Goal: Register for event/course

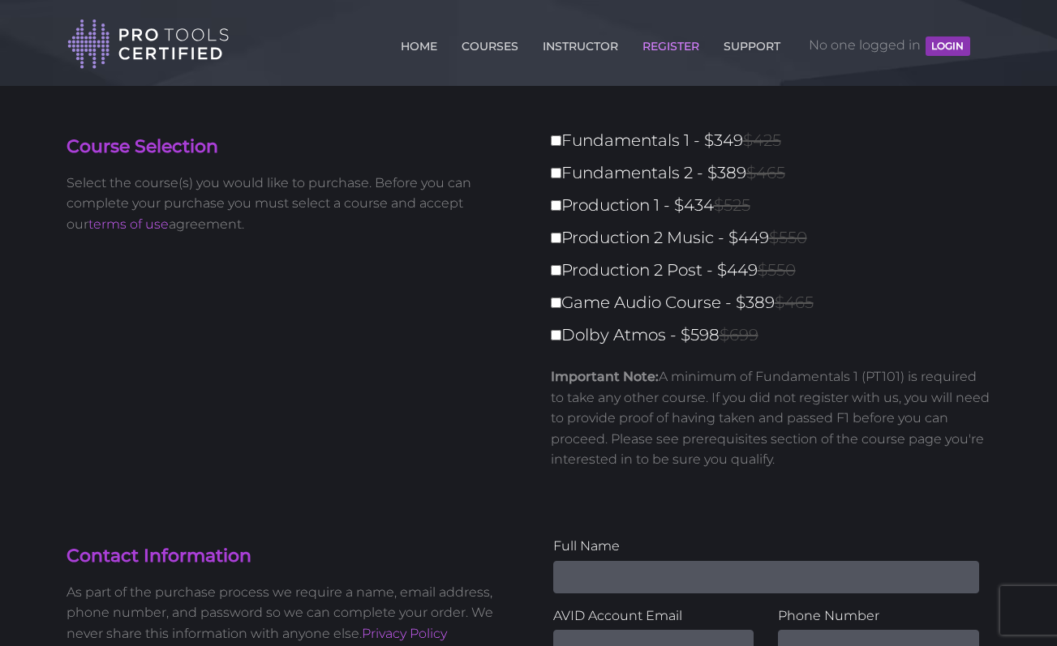
click at [559, 147] on label "Fundamentals 1 - $349 $425" at bounding box center [776, 141] width 450 height 28
click at [559, 146] on input "Fundamentals 1 - $349 $425" at bounding box center [556, 140] width 11 height 11
checkbox input "true"
type input "349"
click at [561, 176] on label "Fundamentals 2 - $389 $465" at bounding box center [776, 173] width 450 height 28
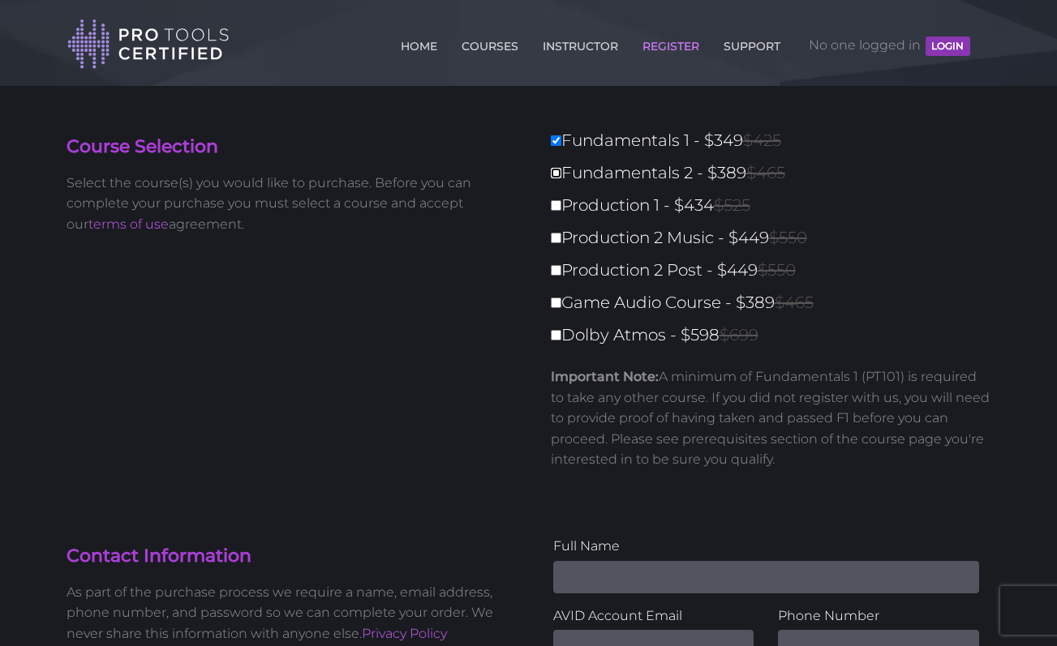
click at [561, 176] on input "Fundamentals 2 - $389 $465" at bounding box center [556, 173] width 11 height 11
checkbox input "true"
type input "738"
click at [554, 207] on input "Production 1 - $434 $525" at bounding box center [556, 205] width 11 height 11
checkbox input "true"
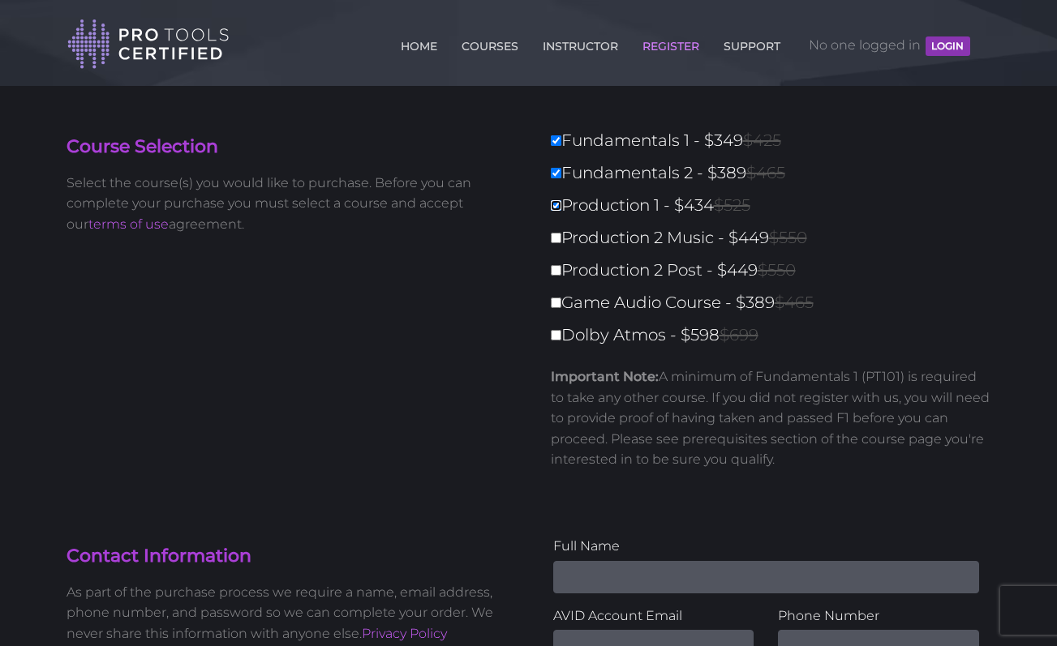
type input "1172"
click at [554, 237] on input "Production 2 Music - $449 $550" at bounding box center [556, 238] width 11 height 11
checkbox input "true"
type input "1621"
click at [557, 337] on input "Dolby Atmos - $598 $699" at bounding box center [556, 335] width 11 height 11
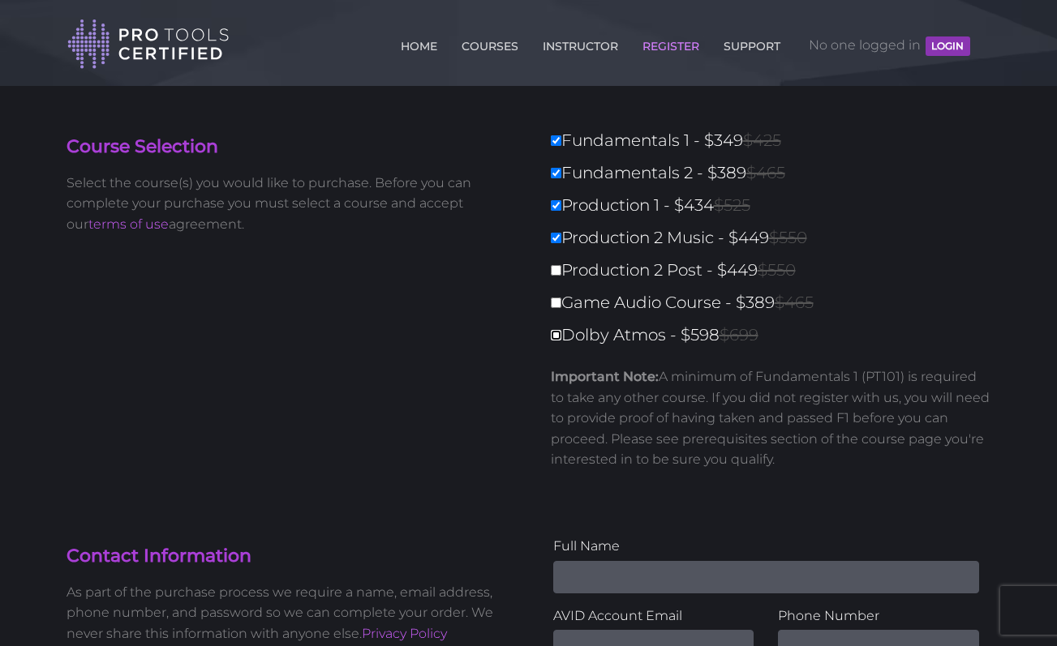
checkbox input "true"
type input "2219"
